Goal: Transaction & Acquisition: Purchase product/service

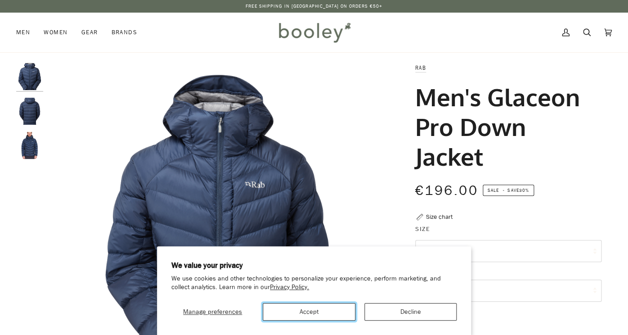
click at [329, 312] on button "Accept" at bounding box center [309, 312] width 92 height 18
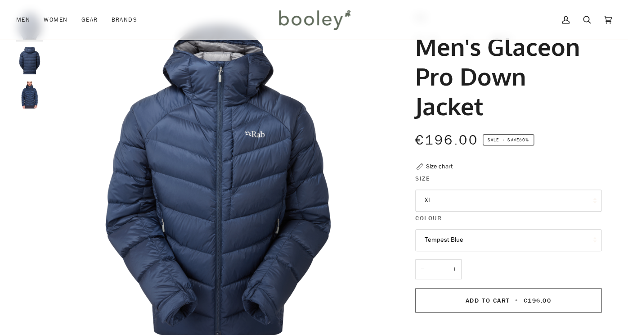
scroll to position [77, 0]
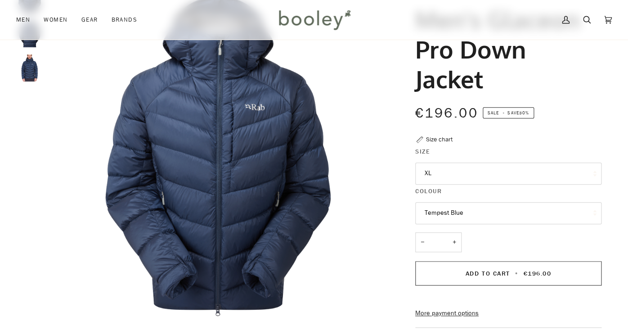
click at [471, 216] on button "Tempest Blue" at bounding box center [508, 213] width 186 height 22
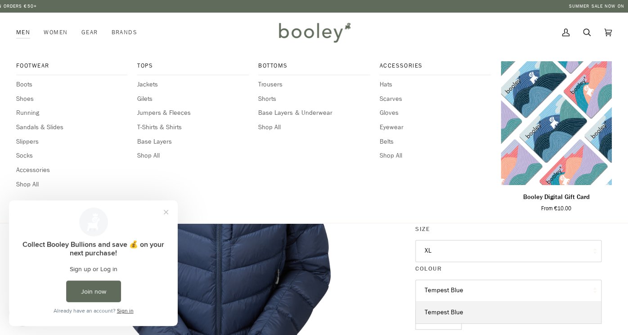
scroll to position [0, 0]
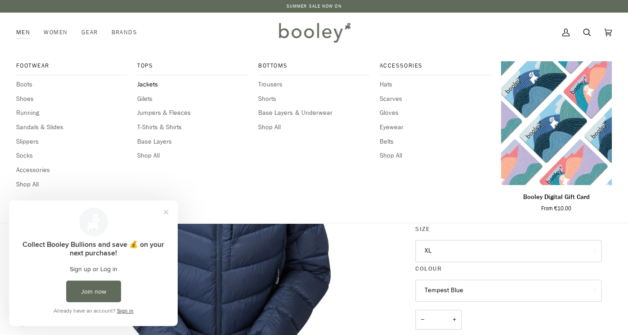
click at [151, 81] on span "Jackets" at bounding box center [192, 85] width 111 height 10
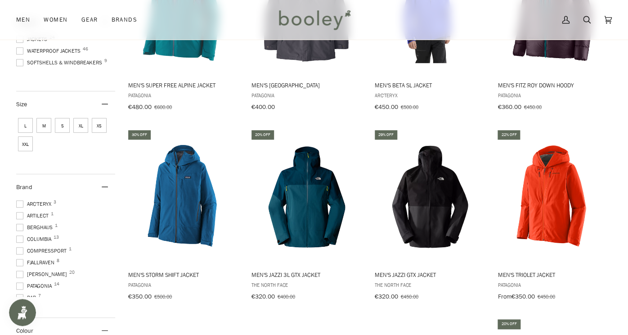
scroll to position [219, 0]
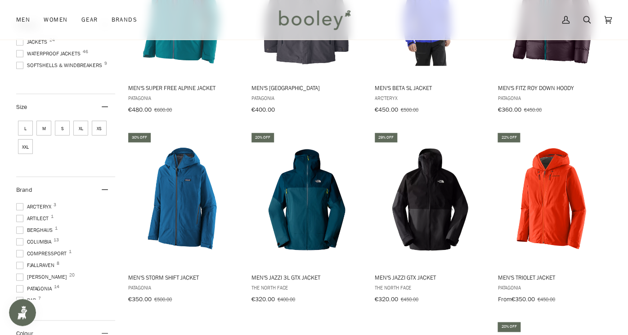
click at [80, 128] on span "XL" at bounding box center [80, 128] width 15 height 15
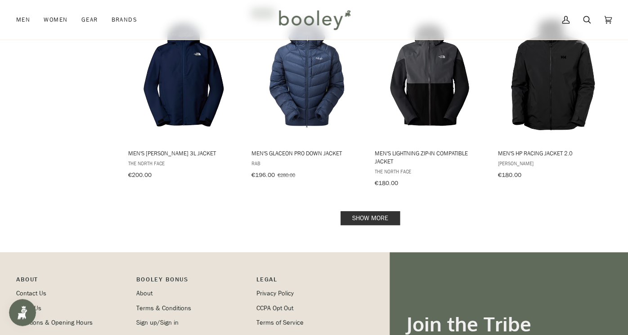
scroll to position [928, 0]
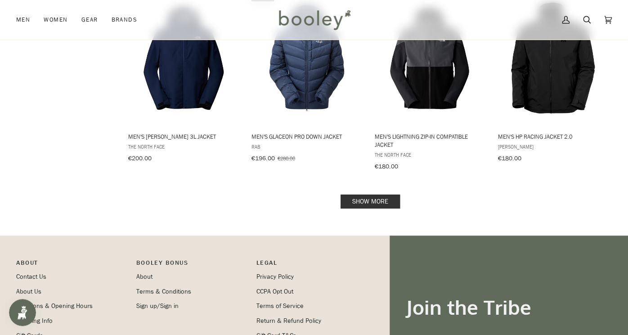
click at [368, 200] on link "Show more" at bounding box center [370, 201] width 59 height 14
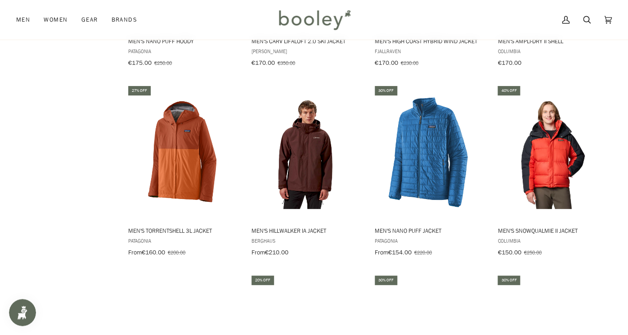
scroll to position [1147, 0]
